Goal: Task Accomplishment & Management: Use online tool/utility

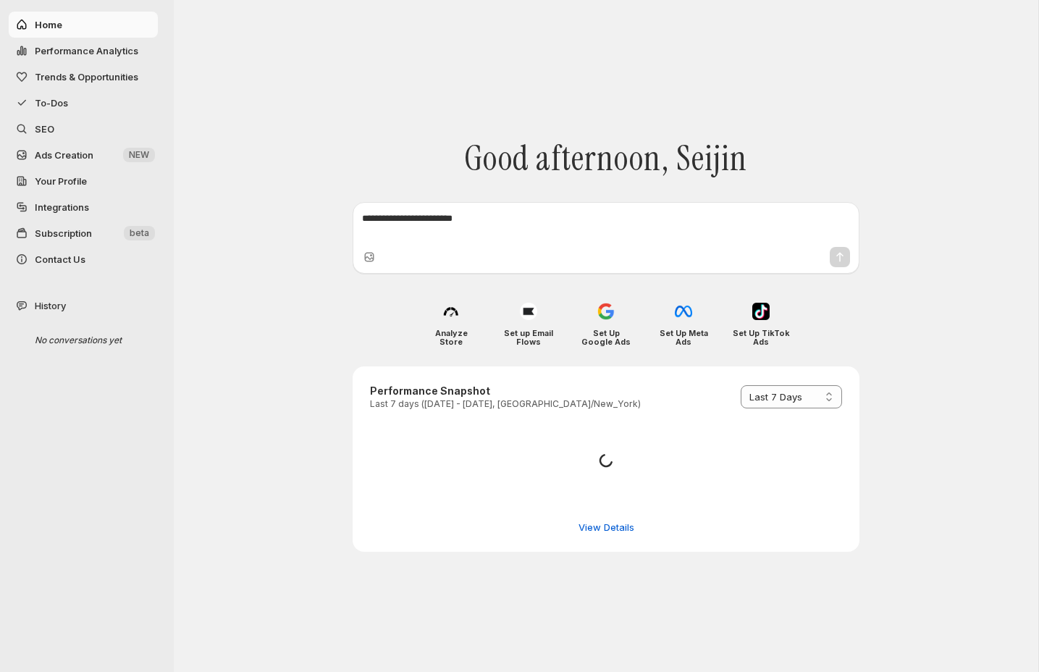
select select "*********"
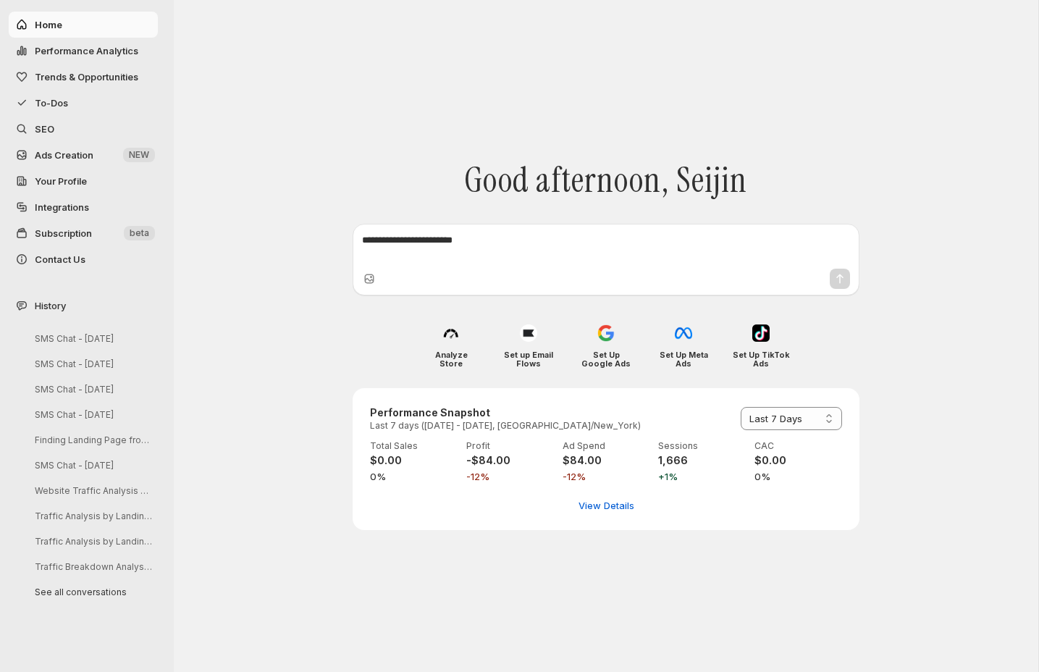
click at [109, 43] on span "Performance Analytics" at bounding box center [95, 50] width 120 height 14
select select "**********"
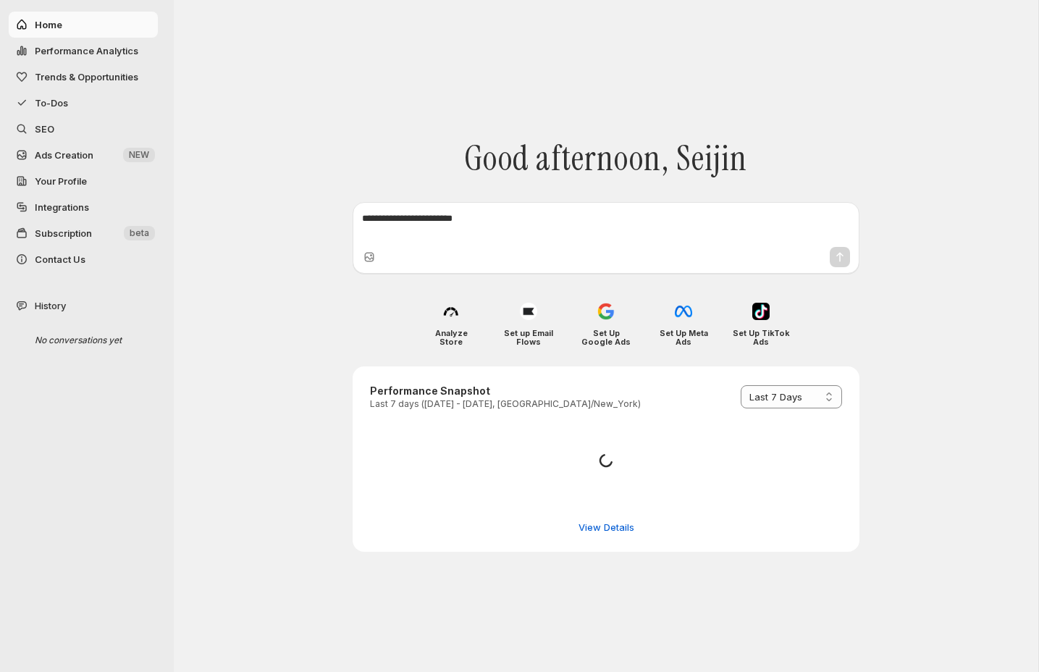
select select "*********"
